Goal: Entertainment & Leisure: Consume media (video, audio)

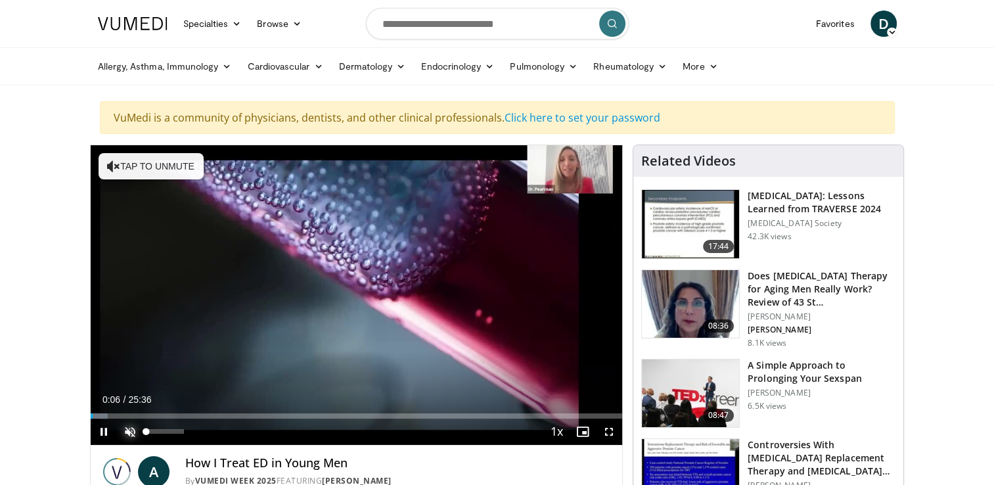
click at [128, 430] on span "Video Player" at bounding box center [130, 431] width 26 height 26
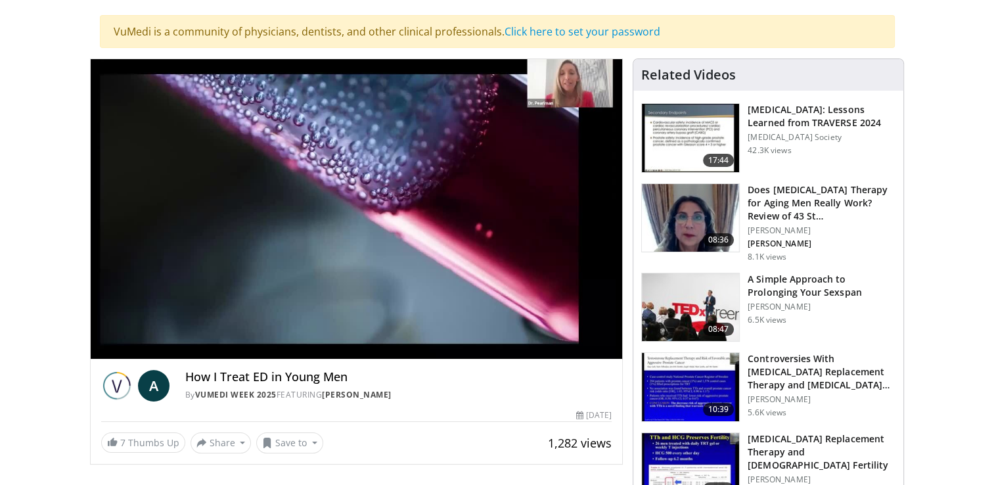
scroll to position [263, 0]
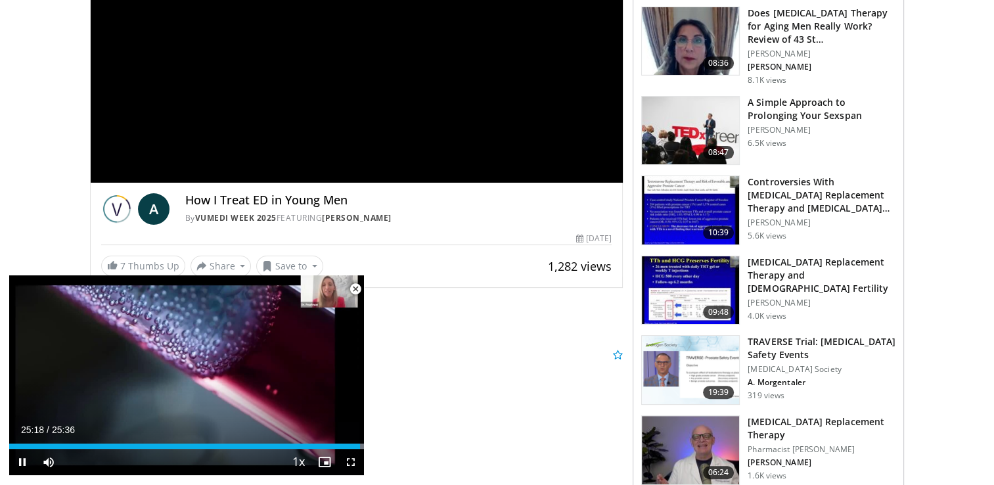
click at [356, 288] on span "Video Player" at bounding box center [355, 289] width 26 height 26
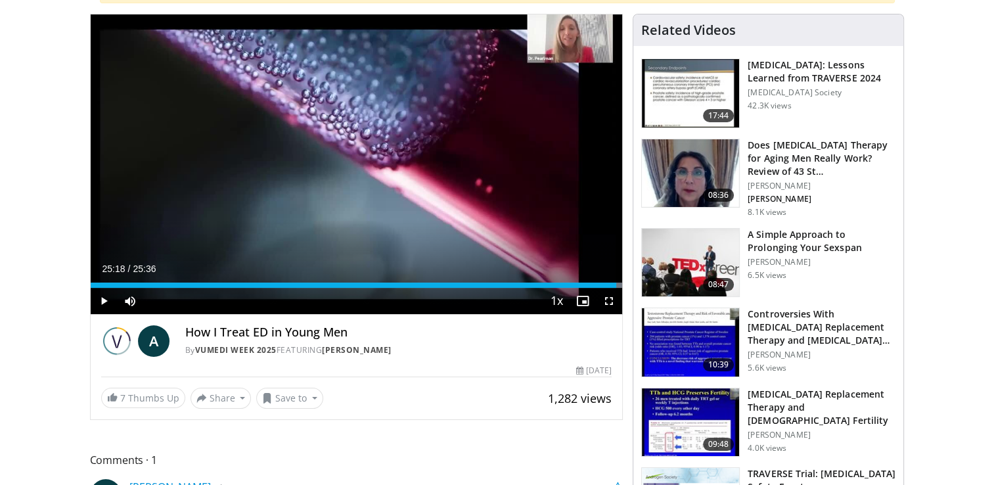
scroll to position [0, 0]
